Goal: Navigation & Orientation: Find specific page/section

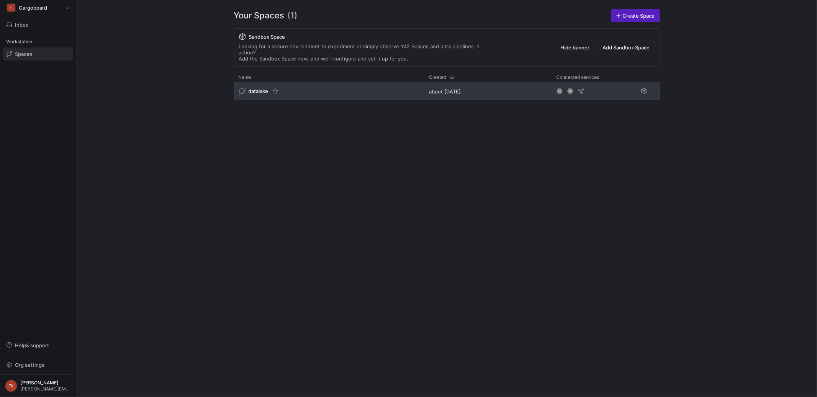
click at [256, 88] on span "datalake" at bounding box center [259, 91] width 20 height 6
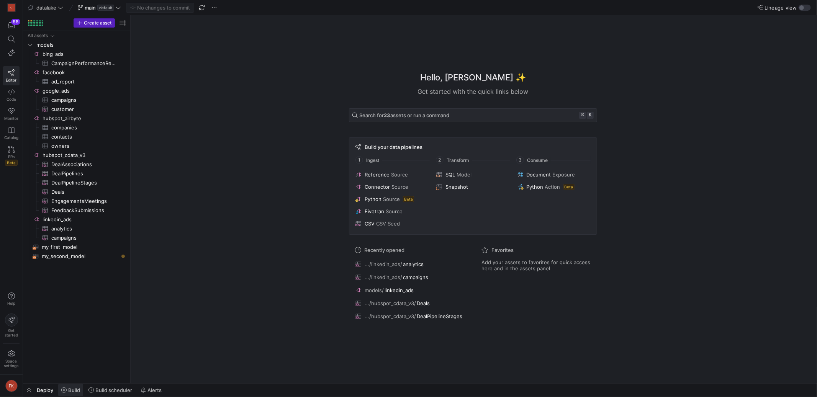
click at [65, 393] on span "Build" at bounding box center [70, 390] width 19 height 6
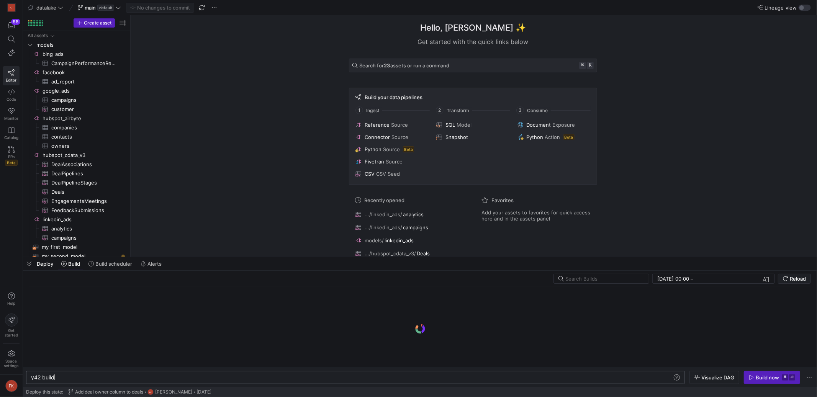
scroll to position [0, 23]
